Goal: Information Seeking & Learning: Understand process/instructions

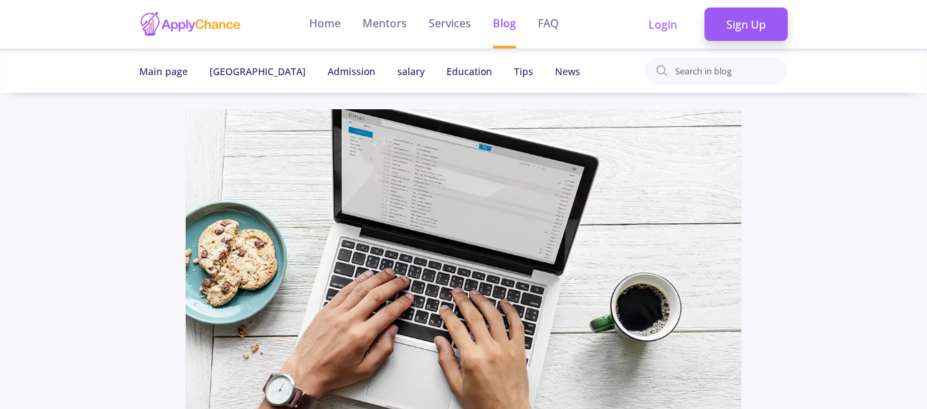
scroll to position [3137, 0]
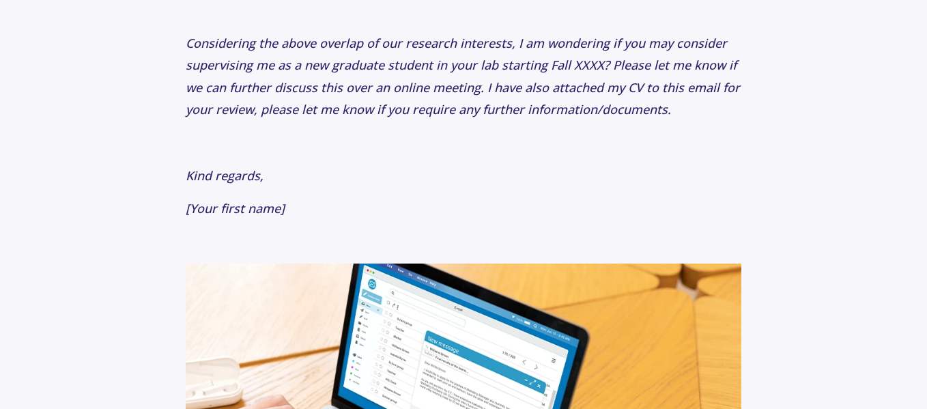
click at [444, 165] on p "Kind regards," at bounding box center [464, 176] width 556 height 22
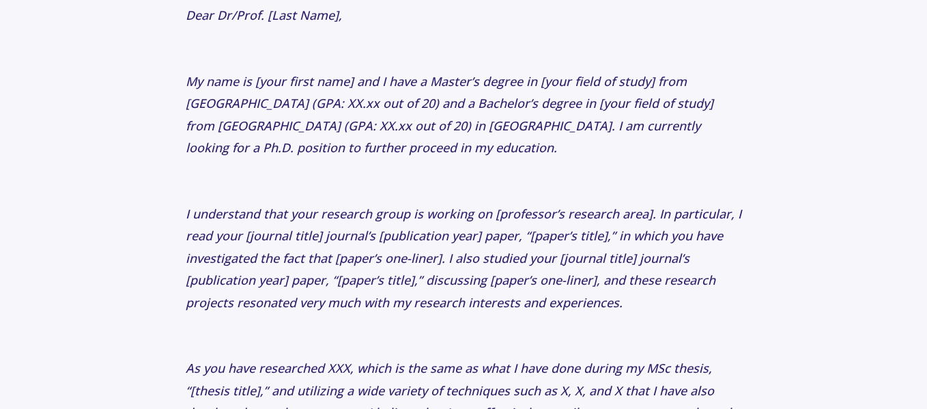
scroll to position [2703, 0]
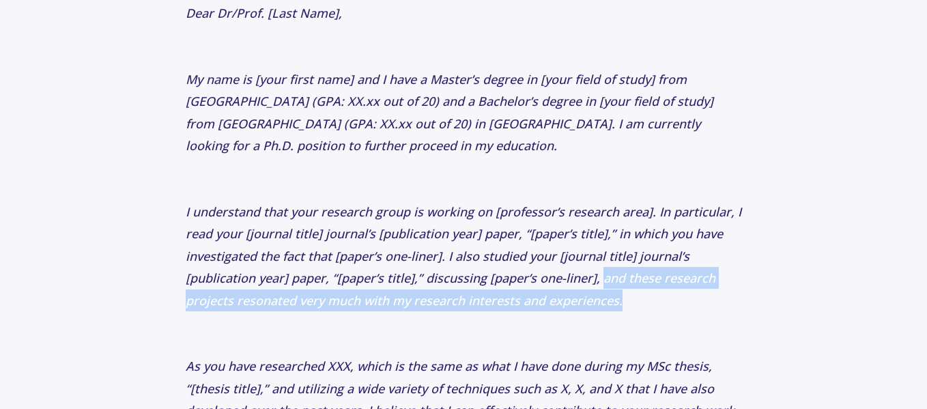
drag, startPoint x: 601, startPoint y: 256, endPoint x: 624, endPoint y: 283, distance: 35.8
click at [624, 283] on p "I understand that your research group is working on [professor’s research area]…" at bounding box center [464, 256] width 556 height 111
copy icon "and these research projects resonated very much with my research interests and …"
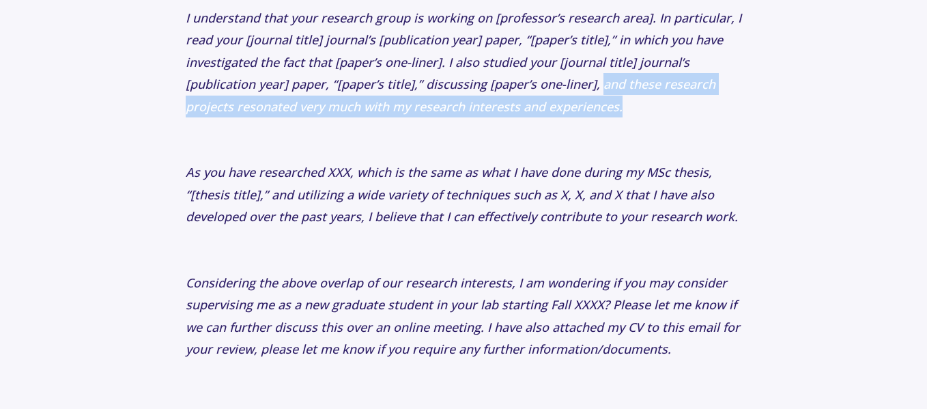
scroll to position [2900, 0]
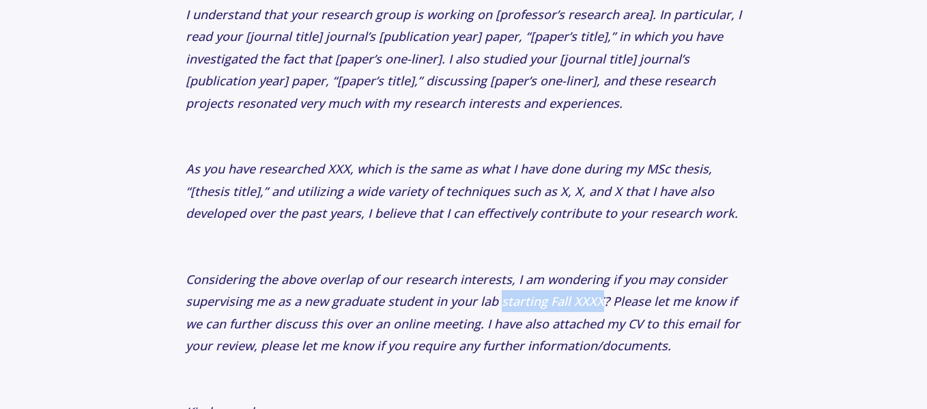
drag, startPoint x: 501, startPoint y: 278, endPoint x: 602, endPoint y: 279, distance: 101.0
click at [602, 279] on icon "Considering the above overlap of our research interests, I am wondering if you …" at bounding box center [463, 312] width 554 height 83
copy icon "starting Fall XXXX"
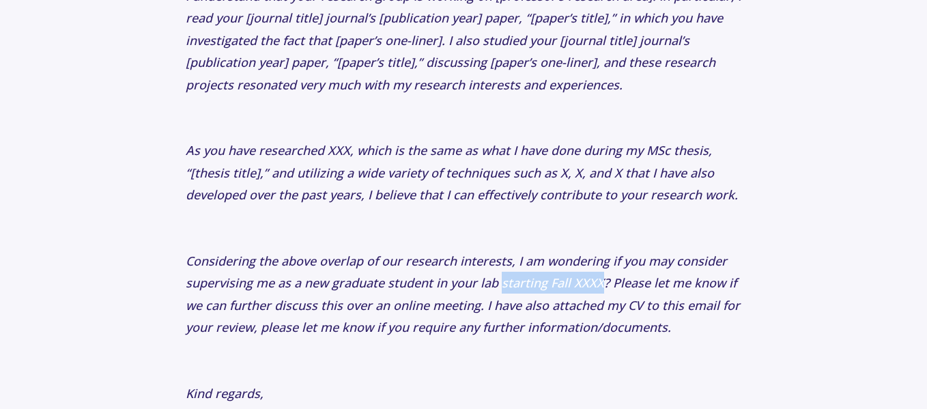
scroll to position [2925, 0]
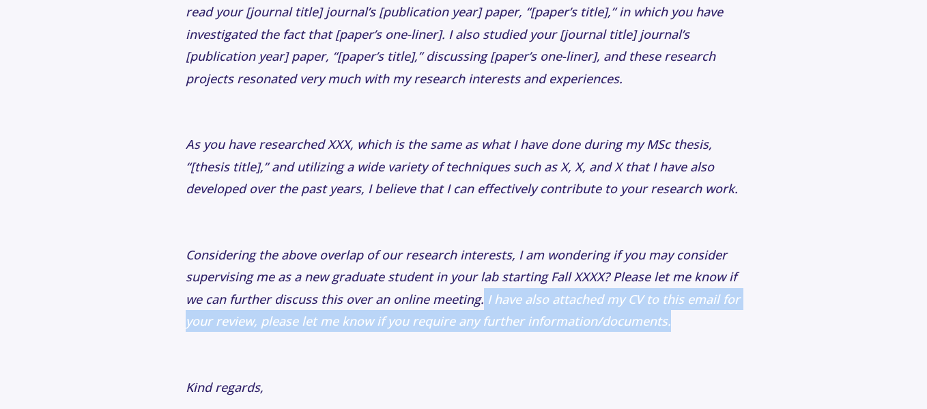
drag, startPoint x: 482, startPoint y: 279, endPoint x: 673, endPoint y: 299, distance: 192.1
click at [673, 299] on p "Considering the above overlap of our research interests, I am wondering if you …" at bounding box center [464, 288] width 556 height 89
copy icon "I have also attached my CV to this email for your review, please let me know if…"
